Goal: Task Accomplishment & Management: Complete application form

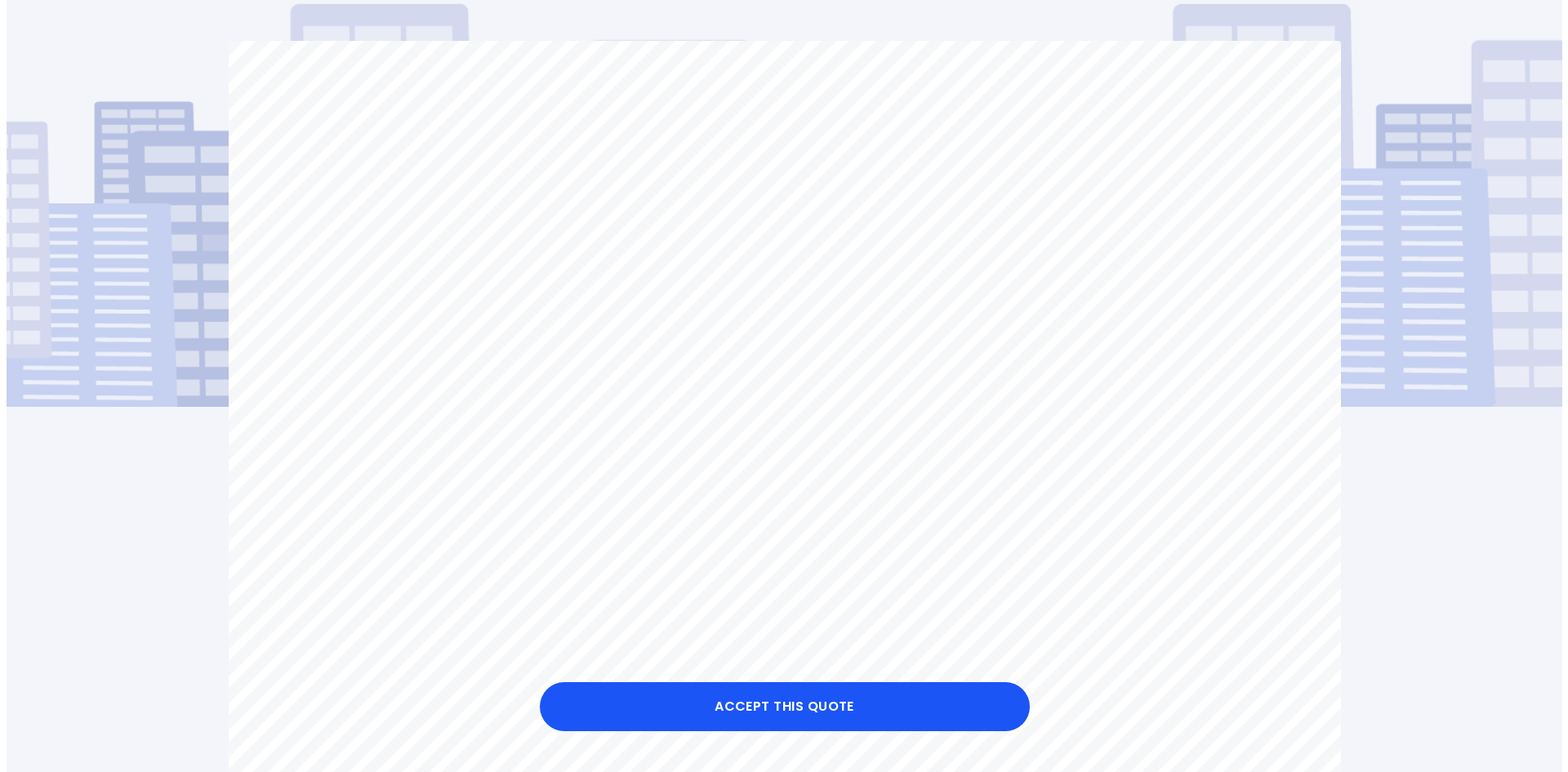
scroll to position [164, 0]
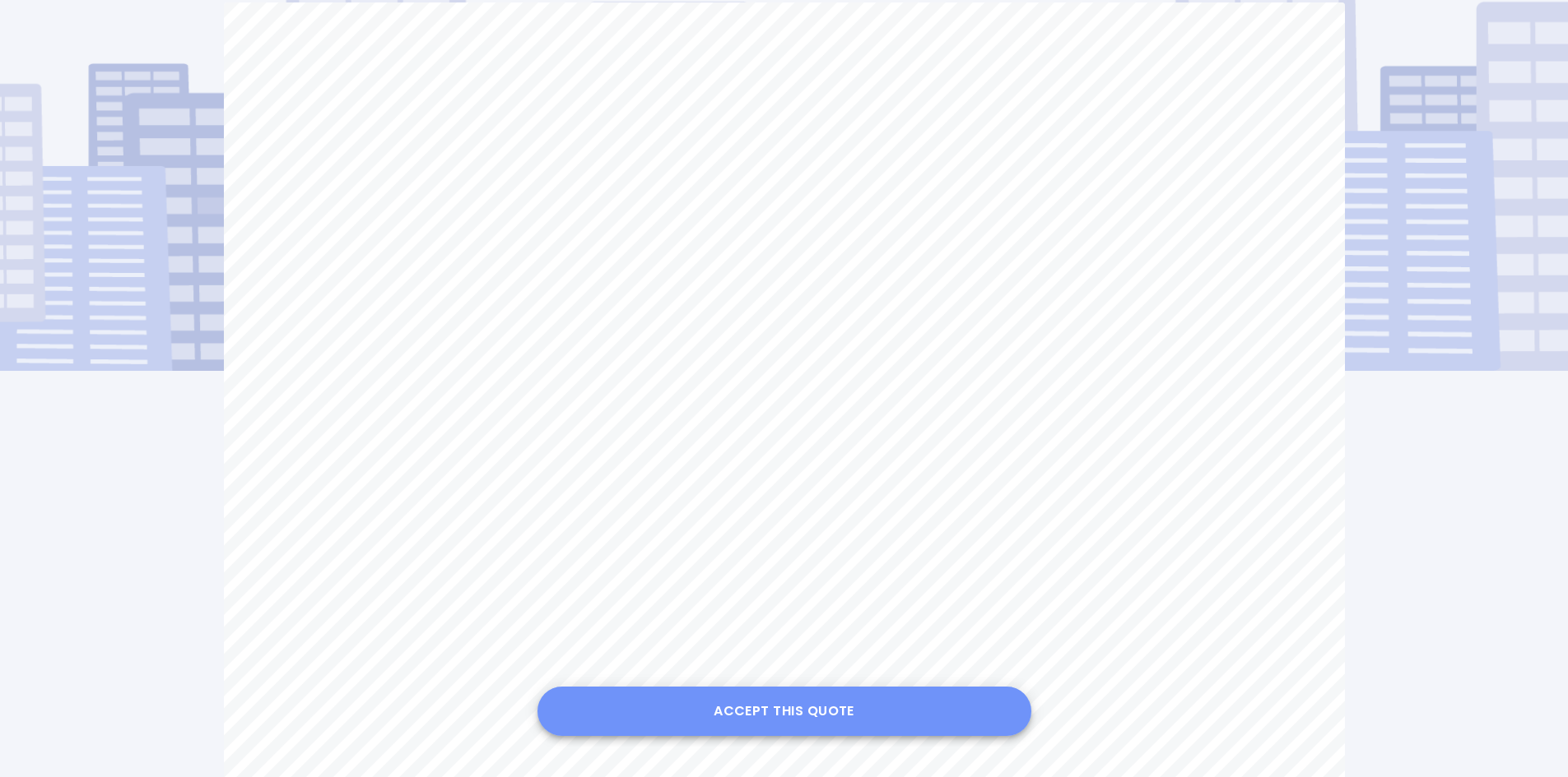
click at [782, 711] on button "Accept this Quote" at bounding box center [784, 711] width 494 height 49
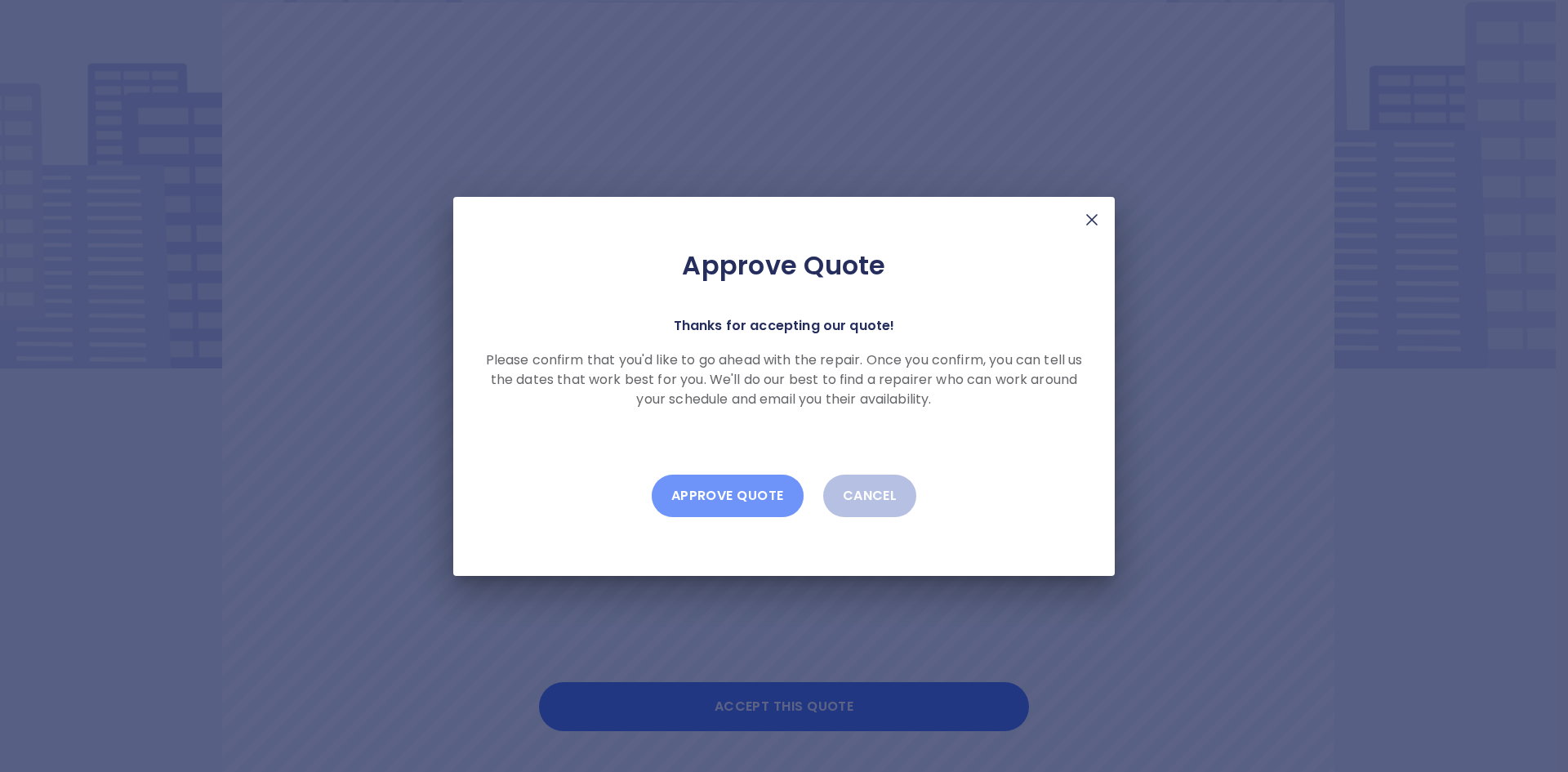
click at [721, 493] on button "Approve Quote" at bounding box center [727, 496] width 152 height 43
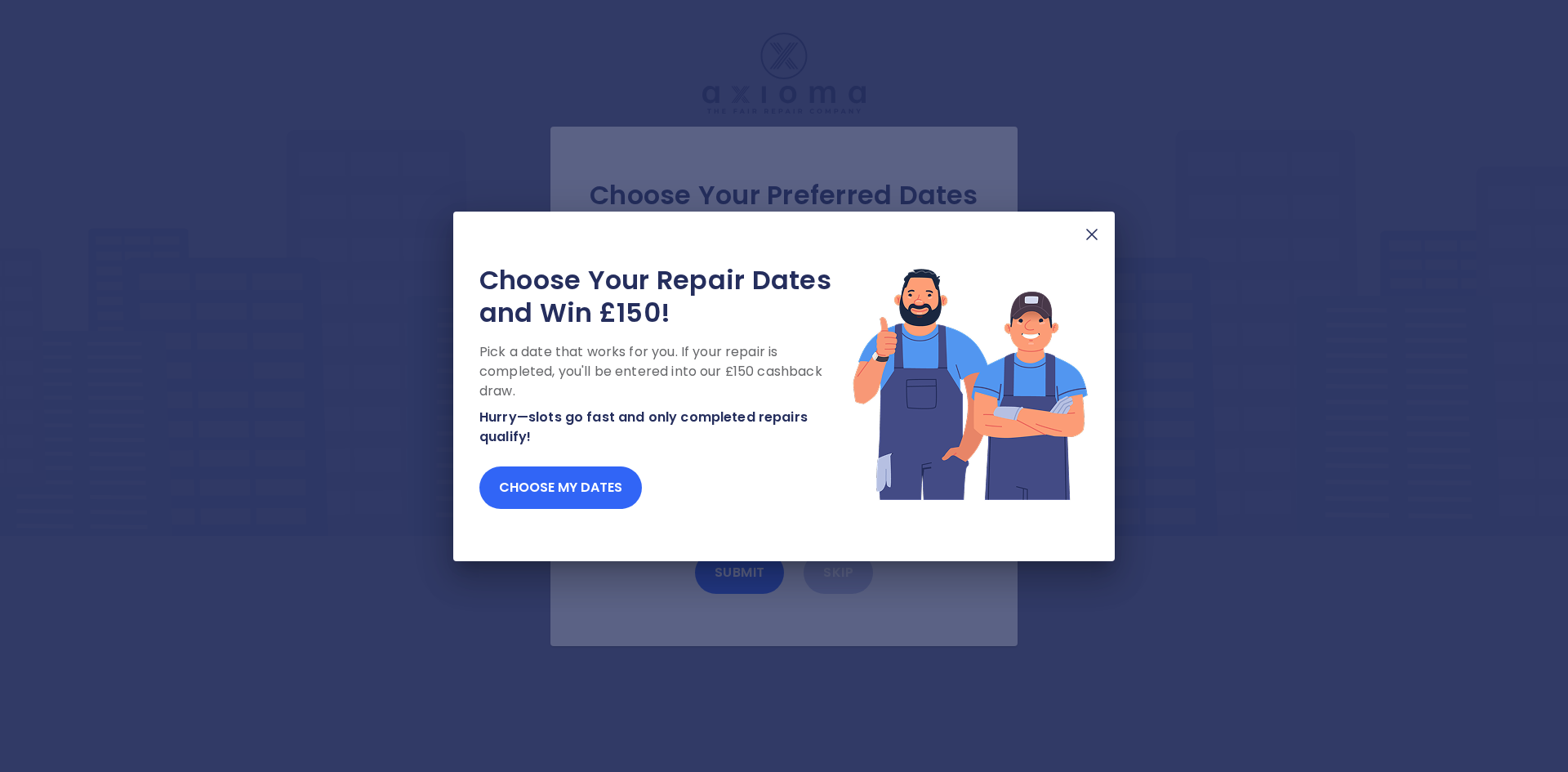
click at [549, 491] on button "Choose my dates" at bounding box center [561, 488] width 163 height 43
click at [549, 491] on button "Choose my dates" at bounding box center [561, 488] width 163 height 43
click at [1092, 231] on img at bounding box center [1092, 234] width 19 height 19
click at [1089, 233] on img at bounding box center [1092, 234] width 19 height 19
click at [1089, 234] on img at bounding box center [1092, 234] width 19 height 19
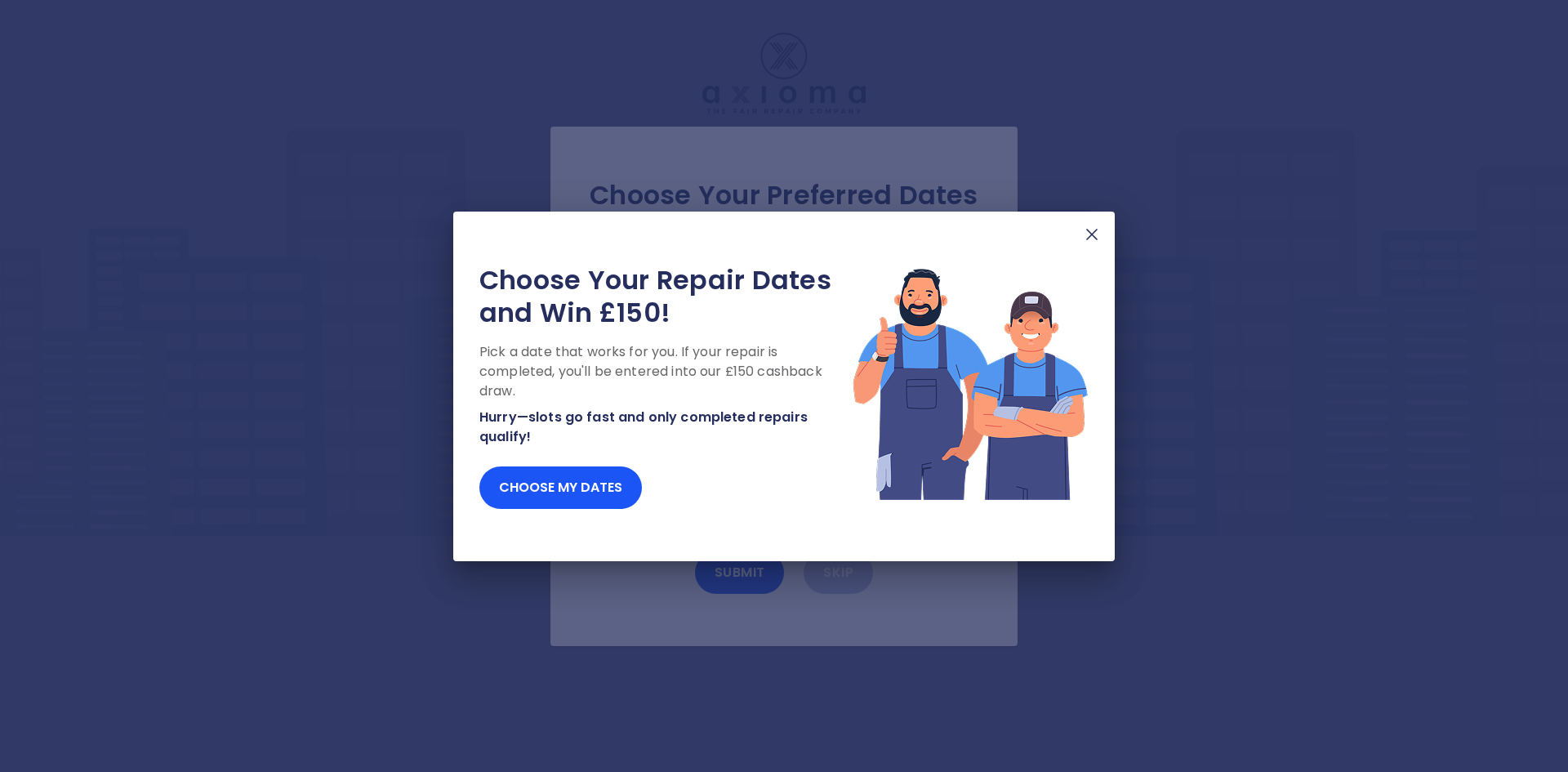
click at [1089, 233] on img at bounding box center [1092, 234] width 19 height 19
click at [1092, 234] on img at bounding box center [1092, 234] width 19 height 19
click at [588, 479] on button "Choose my dates" at bounding box center [561, 488] width 163 height 43
click at [1092, 231] on img at bounding box center [1092, 234] width 19 height 19
click at [580, 481] on button "Choose my dates" at bounding box center [561, 488] width 163 height 43
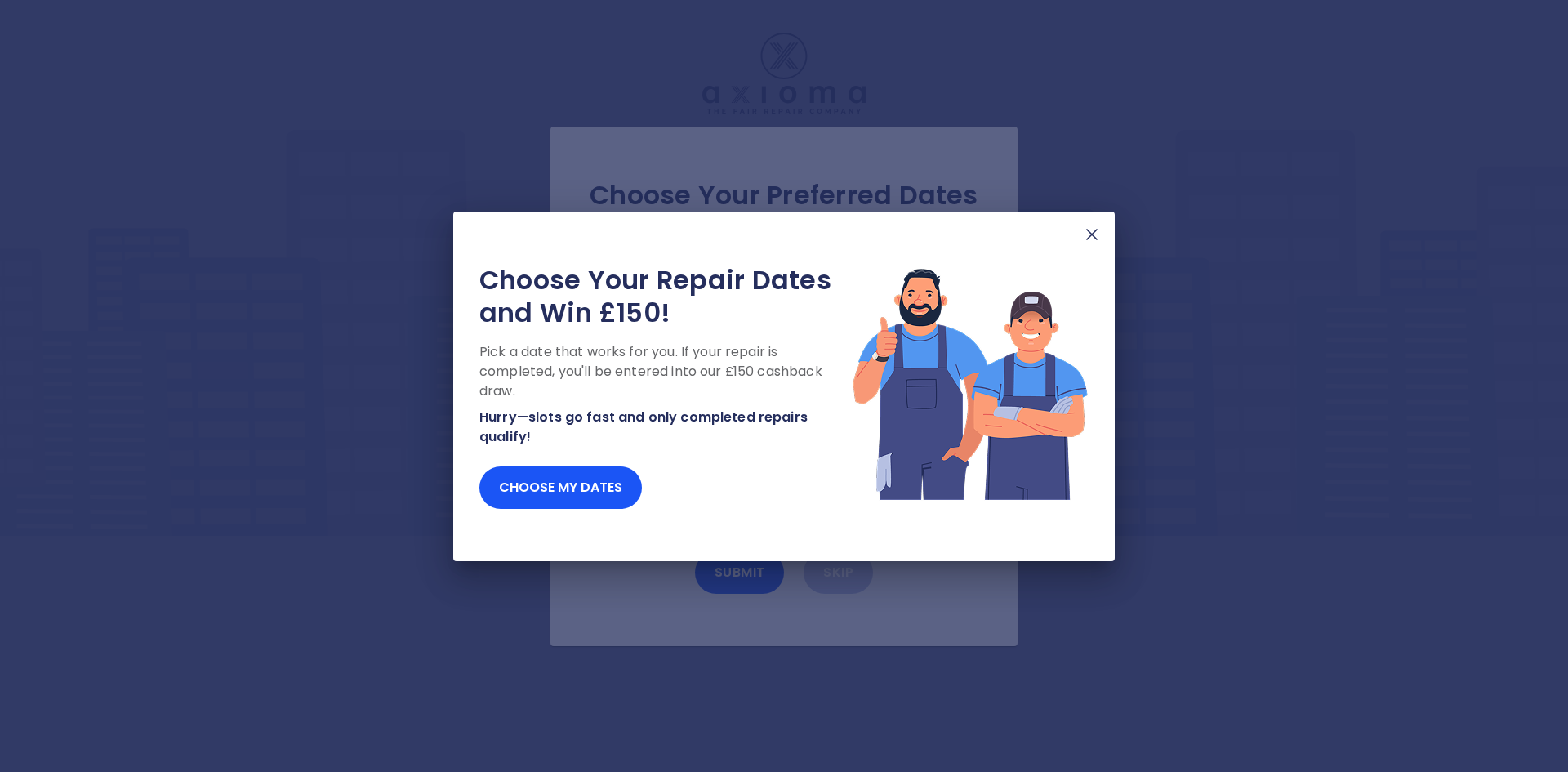
click at [1084, 235] on img at bounding box center [1092, 234] width 19 height 19
click at [1087, 230] on img at bounding box center [1092, 234] width 19 height 19
click at [1090, 233] on img at bounding box center [1092, 234] width 19 height 19
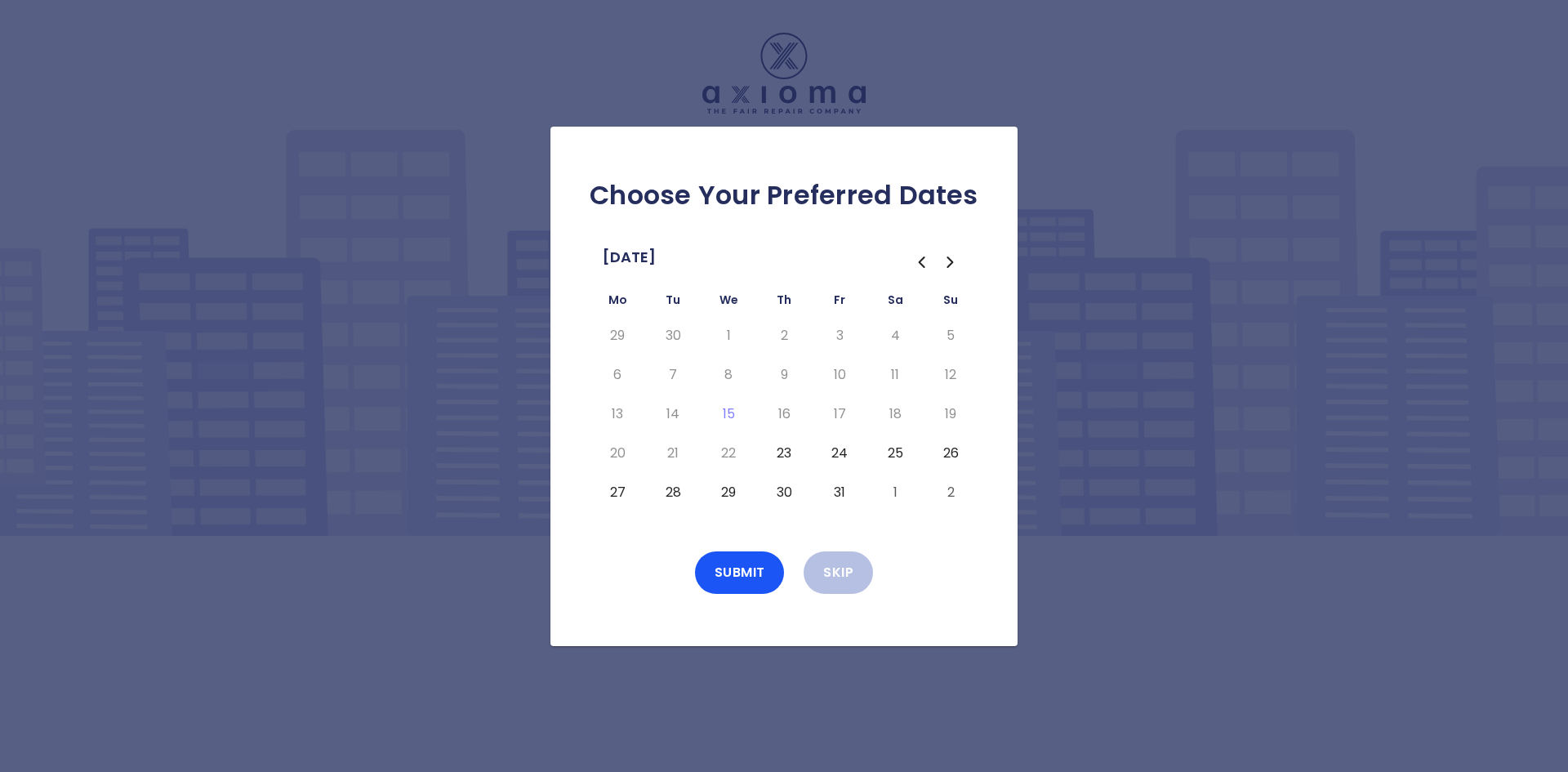
click at [955, 255] on icon "Go to the Next Month" at bounding box center [950, 262] width 19 height 19
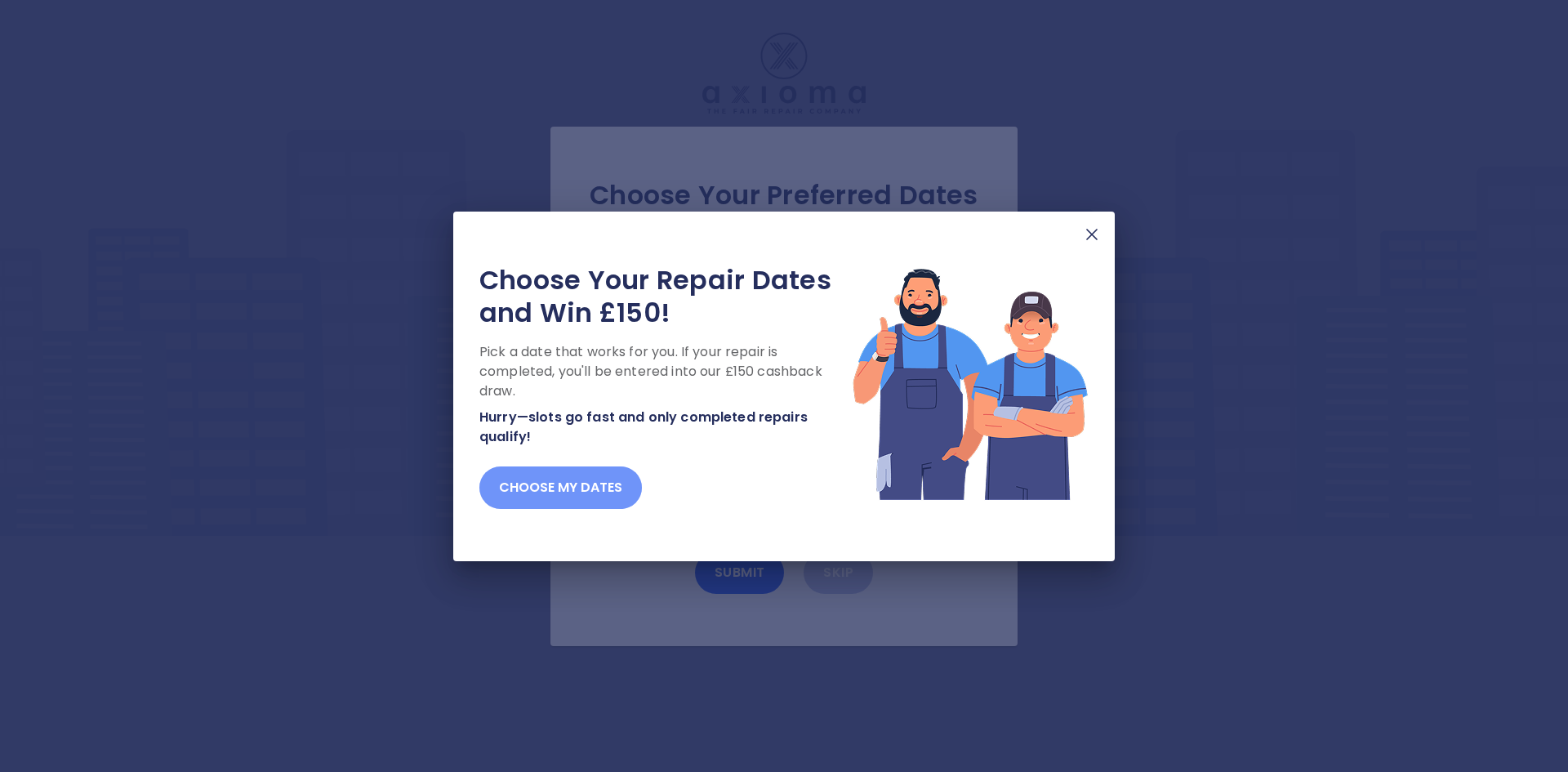
click at [533, 488] on button "Choose my dates" at bounding box center [561, 488] width 163 height 43
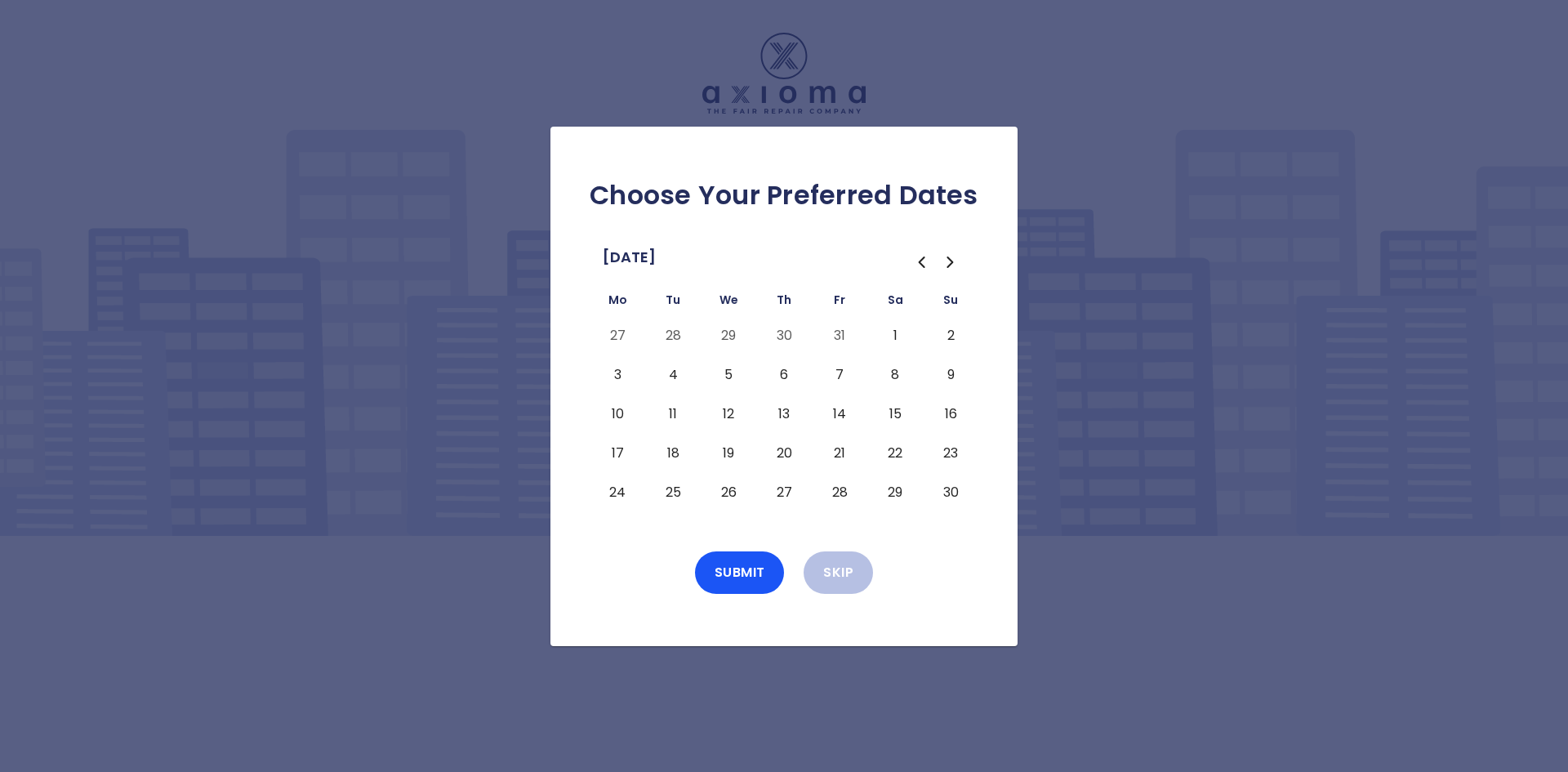
click at [667, 372] on button "4" at bounding box center [673, 375] width 30 height 26
click at [745, 572] on button "Submit" at bounding box center [739, 573] width 90 height 43
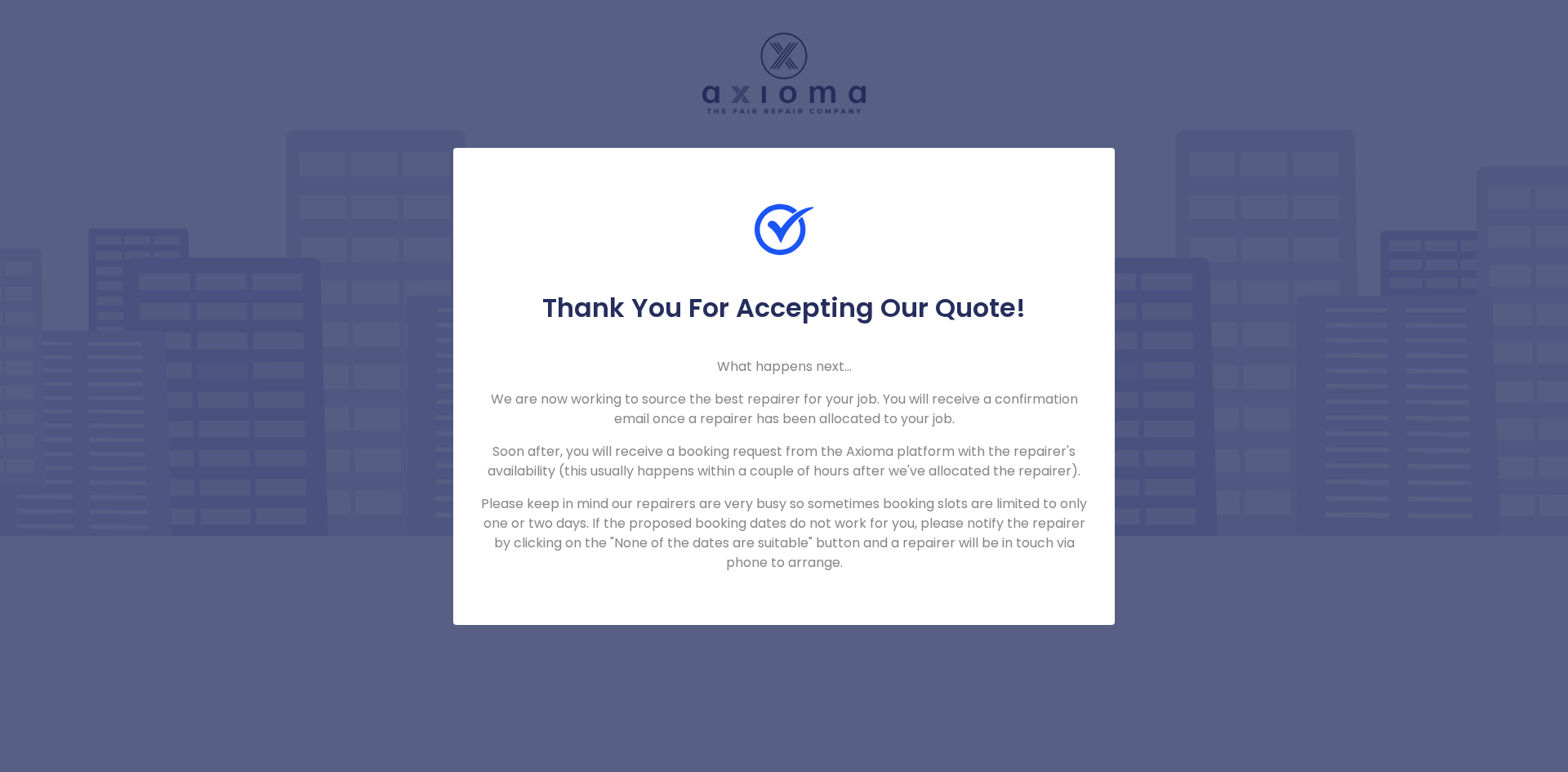
click at [1019, 264] on div at bounding box center [784, 245] width 661 height 92
